Goal: Task Accomplishment & Management: Use online tool/utility

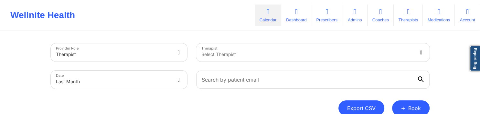
click at [361, 103] on button "Export CSV" at bounding box center [361, 108] width 46 height 16
select select "2025-8"
select select "2025-9"
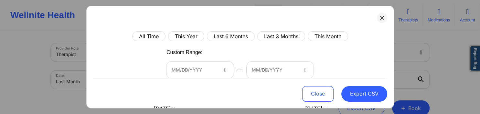
scroll to position [124, 0]
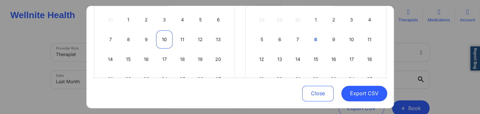
click at [164, 39] on div "10" at bounding box center [164, 39] width 16 height 18
select select "2025-8"
select select "2025-9"
select select "2025-8"
select select "2025-9"
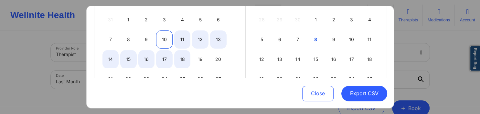
select select "2025-8"
select select "2025-9"
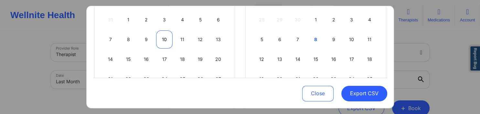
click at [163, 39] on div "10" at bounding box center [164, 39] width 16 height 18
select select "2025-8"
select select "2025-9"
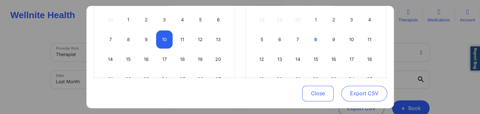
click at [349, 92] on button "Export CSV" at bounding box center [364, 94] width 46 height 16
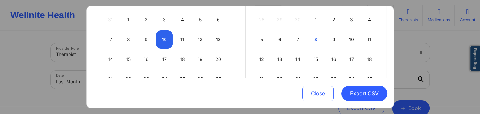
select select "2025-8"
select select "2025-9"
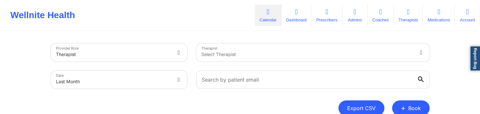
click at [355, 106] on button "Export CSV" at bounding box center [361, 108] width 46 height 16
select select "2025-8"
select select "2025-9"
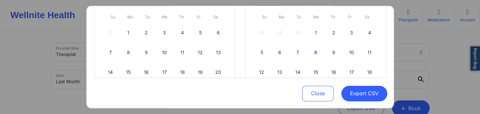
scroll to position [112, 0]
click at [147, 48] on div "9" at bounding box center [146, 51] width 16 height 18
select select "2025-8"
select select "2025-9"
select select "2025-8"
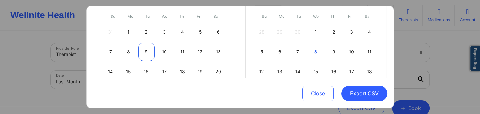
select select "2025-9"
click at [148, 53] on div "9" at bounding box center [146, 51] width 16 height 18
select select "2025-8"
select select "2025-9"
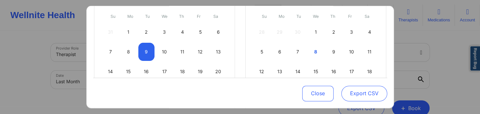
click at [355, 92] on button "Export CSV" at bounding box center [364, 94] width 46 height 16
select select "2025-8"
select select "2025-9"
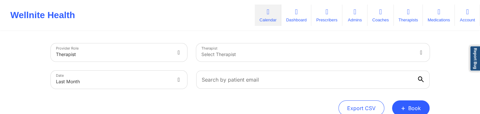
select select "2025-8"
select select "2025-9"
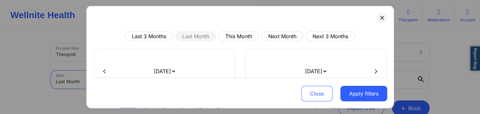
scroll to position [31, 0]
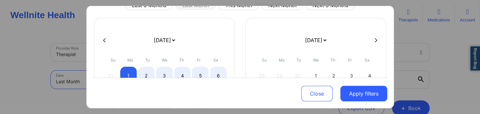
click at [101, 41] on div at bounding box center [240, 40] width 294 height 10
click at [103, 40] on icon at bounding box center [104, 39] width 3 height 5
select select "2025-7"
select select "2025-8"
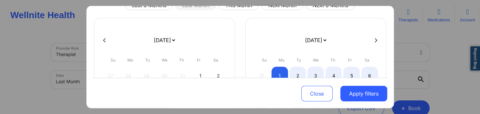
click at [103, 40] on icon at bounding box center [104, 39] width 3 height 5
select select "2025-6"
select select "2025-7"
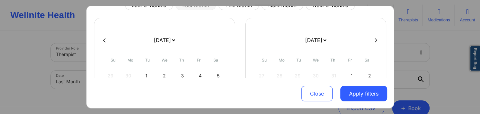
click at [103, 40] on icon at bounding box center [104, 39] width 3 height 5
select select "2025-5"
select select "2025-6"
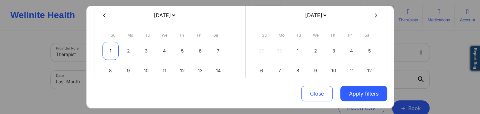
scroll to position [62, 0]
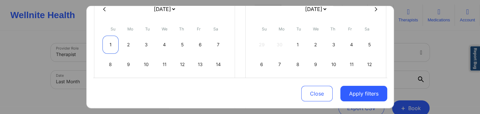
click at [113, 38] on div "1" at bounding box center [110, 45] width 16 height 18
select select "2025-5"
select select "2025-6"
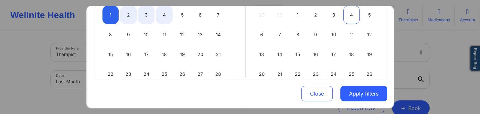
select select "2025-5"
select select "2025-6"
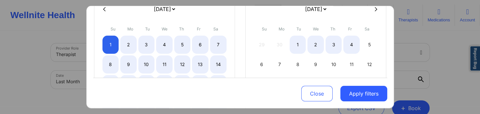
click at [376, 14] on div at bounding box center [240, 9] width 294 height 10
click at [376, 10] on icon at bounding box center [376, 8] width 3 height 5
select select "2025-6"
select select "2025-7"
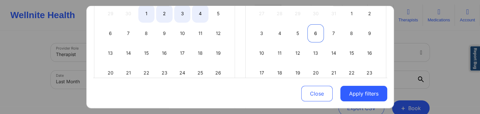
select select "2025-6"
select select "2025-7"
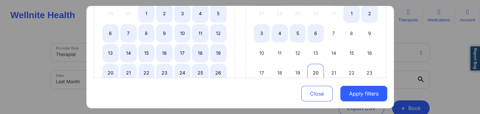
scroll to position [124, 0]
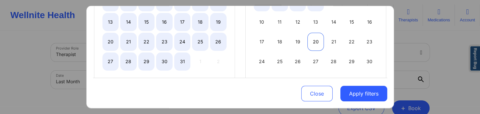
select select "2025-6"
select select "2025-7"
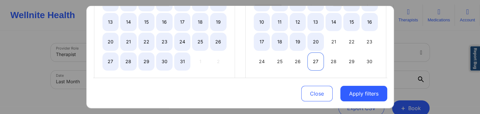
select select "2025-6"
select select "2025-7"
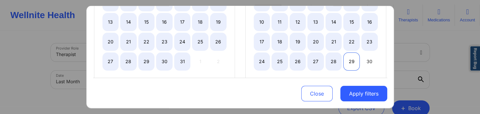
select select "2025-6"
select select "2025-7"
select select "2025-6"
select select "2025-7"
click at [368, 61] on div "30" at bounding box center [369, 61] width 16 height 18
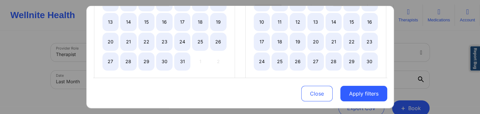
select select "2025-5"
select select "2025-6"
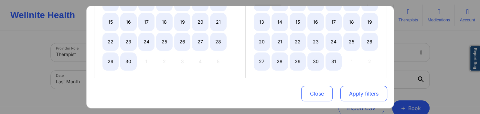
click at [352, 89] on button "Apply filters" at bounding box center [363, 94] width 47 height 16
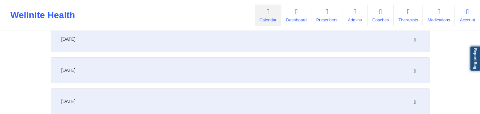
scroll to position [102, 0]
click at [324, 47] on div "[DATE]" at bounding box center [240, 39] width 379 height 26
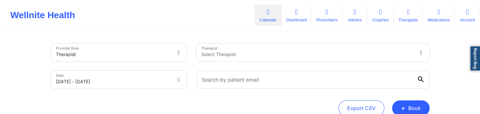
scroll to position [136, 0]
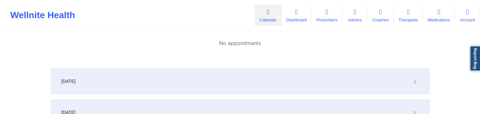
click at [258, 74] on div "[DATE]" at bounding box center [240, 81] width 379 height 26
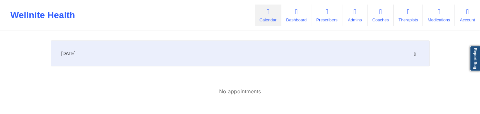
scroll to position [0, 0]
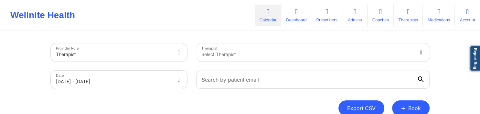
click at [372, 107] on button "Export CSV" at bounding box center [361, 108] width 46 height 16
select select "2025-8"
select select "2025-9"
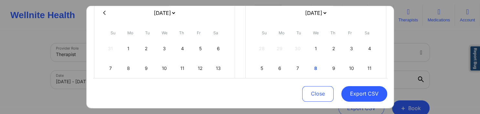
scroll to position [62, 0]
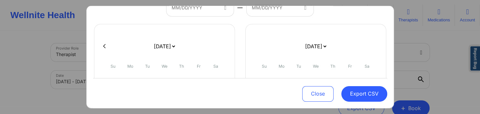
click at [107, 43] on div at bounding box center [240, 46] width 294 height 10
click at [106, 47] on button at bounding box center [104, 45] width 6 height 5
select select "2025-7"
select select "2025-8"
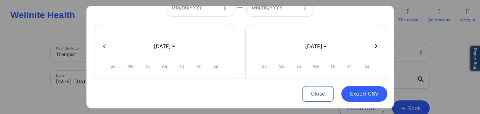
click at [106, 47] on div at bounding box center [240, 46] width 294 height 10
click at [104, 48] on icon at bounding box center [104, 46] width 3 height 4
select select "2025-6"
select select "2025-7"
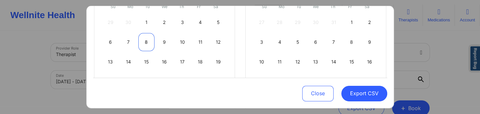
scroll to position [124, 0]
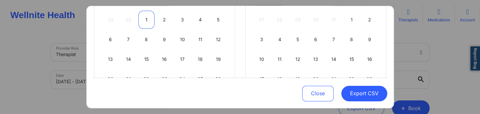
click at [151, 20] on div "1" at bounding box center [146, 19] width 16 height 18
select select "2025-6"
select select "2025-7"
select select "2025-6"
select select "2025-7"
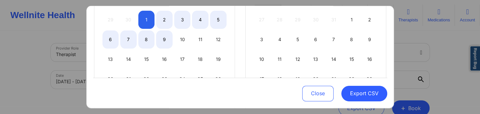
select select "2025-6"
select select "2025-7"
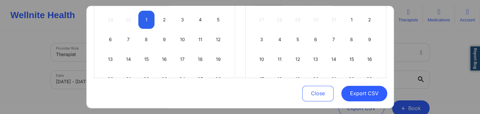
scroll to position [62, 0]
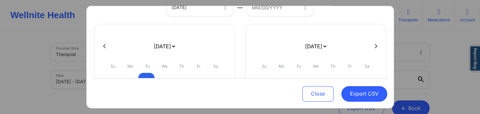
click at [104, 44] on icon at bounding box center [104, 46] width 3 height 4
select select "2025-5"
select select "2025-6"
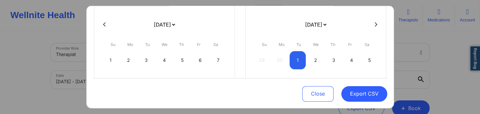
scroll to position [93, 0]
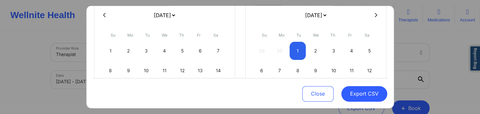
select select "2025-5"
select select "2025-6"
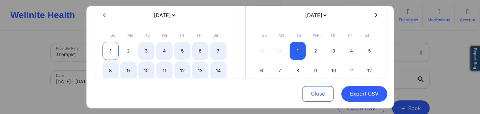
select select "2025-5"
select select "2025-6"
click at [115, 48] on div "1" at bounding box center [110, 50] width 16 height 18
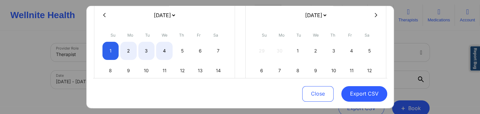
select select "2025-5"
select select "2025-6"
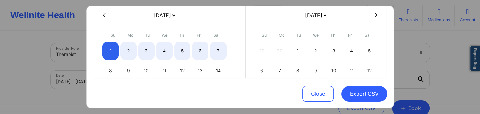
click at [374, 16] on button at bounding box center [376, 14] width 6 height 5
select select "2025-6"
select select "2025-7"
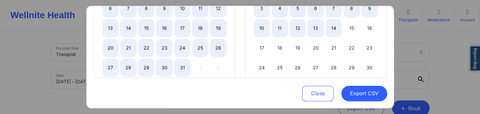
select select "2025-6"
select select "2025-7"
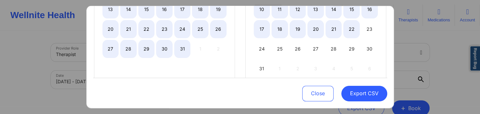
select select "2025-6"
select select "2025-7"
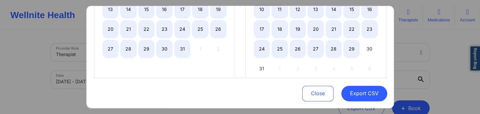
scroll to position [186, 0]
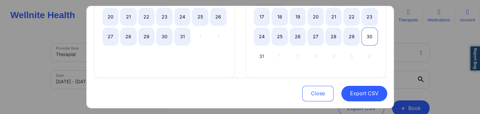
select select "2025-6"
select select "2025-7"
select select "2025-6"
select select "2025-7"
select select "2025-6"
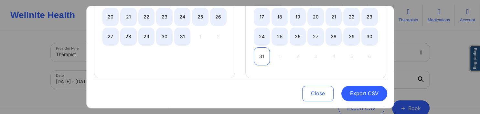
select select "2025-7"
click at [262, 56] on div "31" at bounding box center [262, 56] width 16 height 18
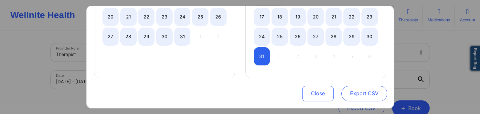
scroll to position [174, 0]
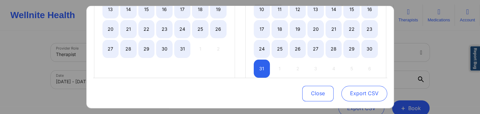
select select "2025-5"
select select "2025-6"
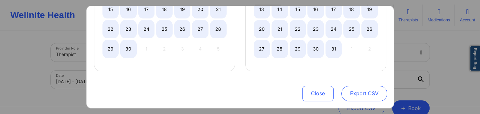
click at [365, 93] on button "Export CSV" at bounding box center [364, 94] width 46 height 16
select select "2025-5"
select select "2025-6"
